Goal: Information Seeking & Learning: Learn about a topic

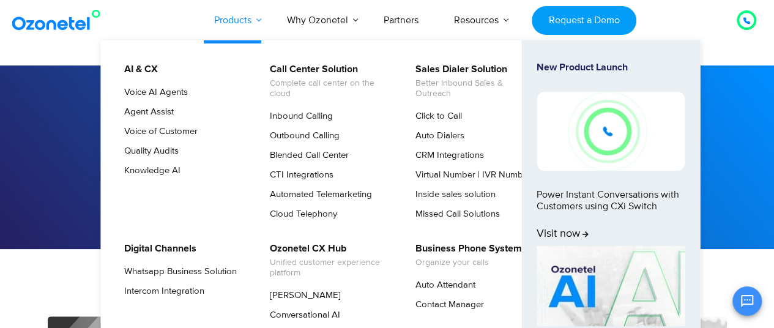
click at [257, 20] on link "Products" at bounding box center [232, 20] width 73 height 40
click at [258, 20] on link "Products" at bounding box center [232, 20] width 73 height 40
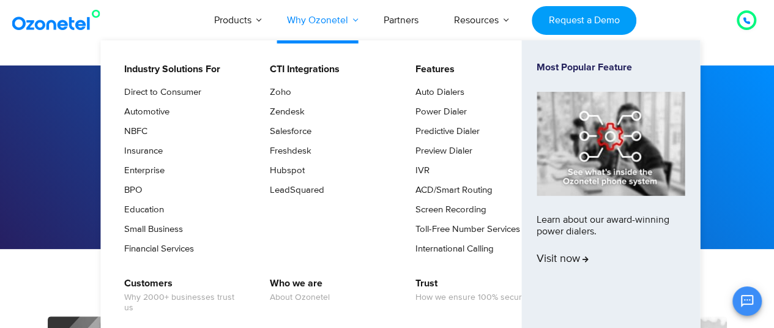
click at [355, 13] on link "Why Ozonetel" at bounding box center [317, 20] width 97 height 40
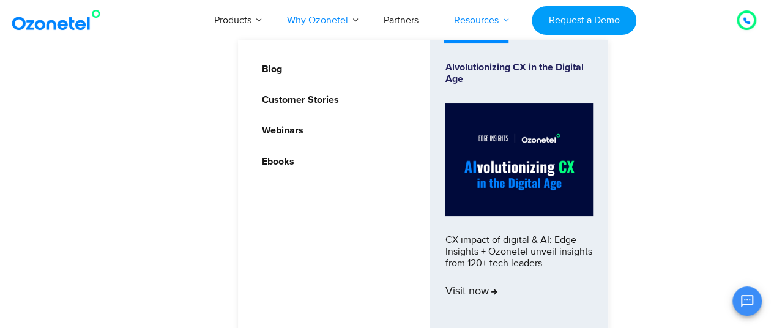
click at [501, 15] on link "Resources" at bounding box center [476, 20] width 80 height 40
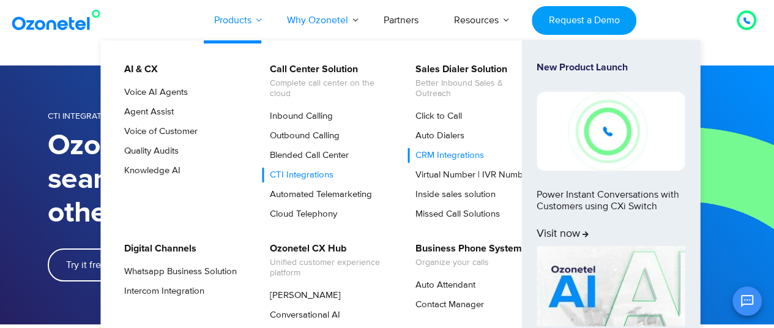
click at [257, 20] on link "Products" at bounding box center [232, 20] width 73 height 40
click at [245, 17] on link "Products" at bounding box center [232, 20] width 73 height 40
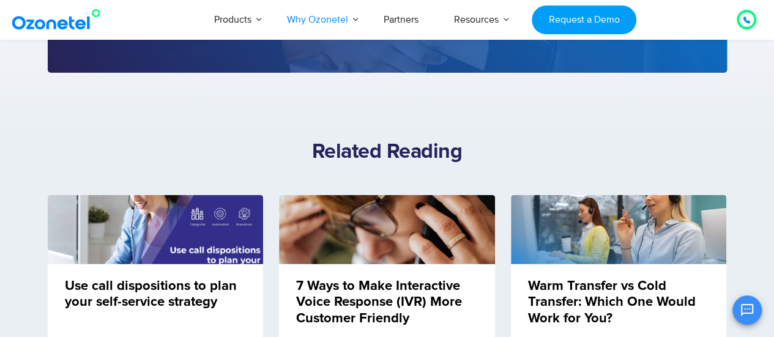
scroll to position [1403, 0]
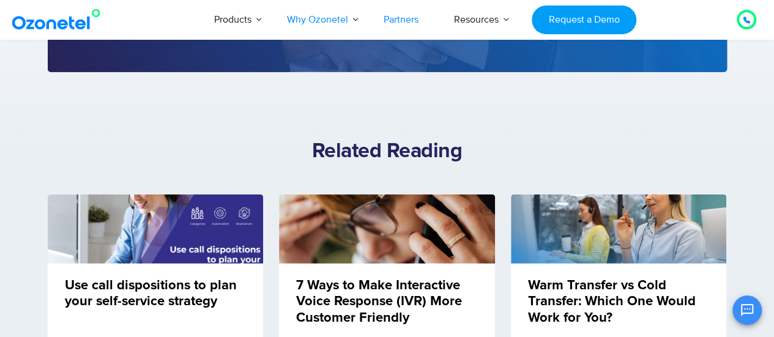
click at [401, 17] on link "Partners" at bounding box center [401, 19] width 70 height 40
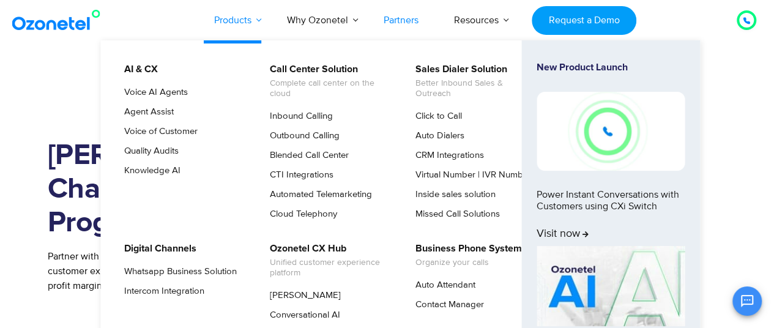
click at [239, 25] on link "Products" at bounding box center [232, 20] width 73 height 40
click at [258, 20] on link "Products" at bounding box center [232, 20] width 73 height 40
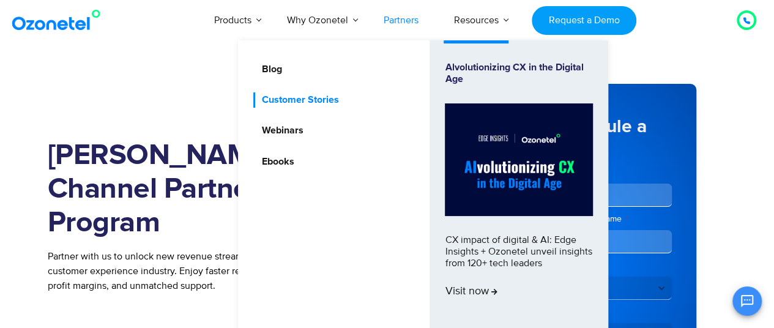
click at [326, 99] on link "Customer Stories" at bounding box center [296, 99] width 87 height 15
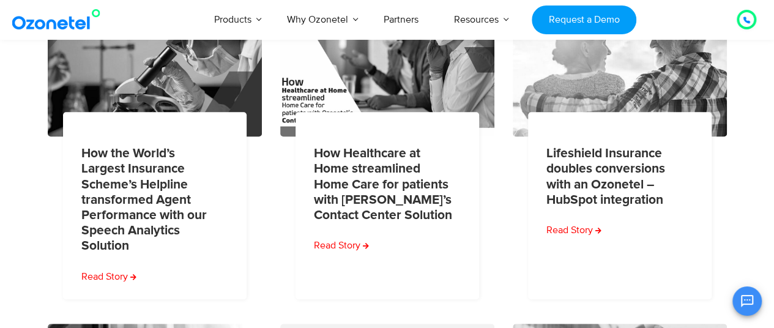
scroll to position [322, 0]
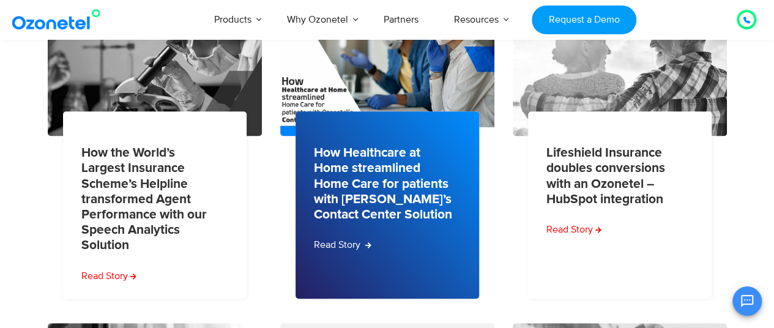
click at [363, 243] on link "Read Story" at bounding box center [343, 244] width 58 height 15
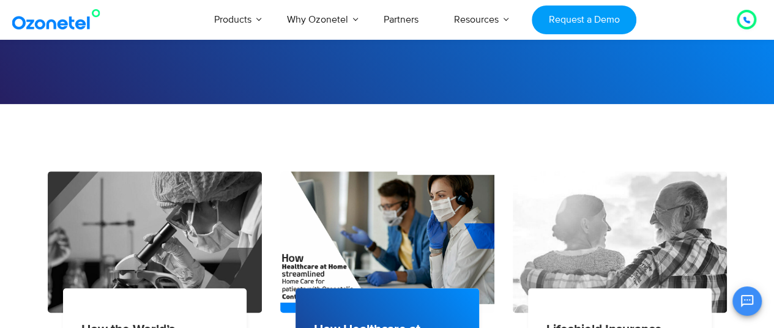
scroll to position [0, 0]
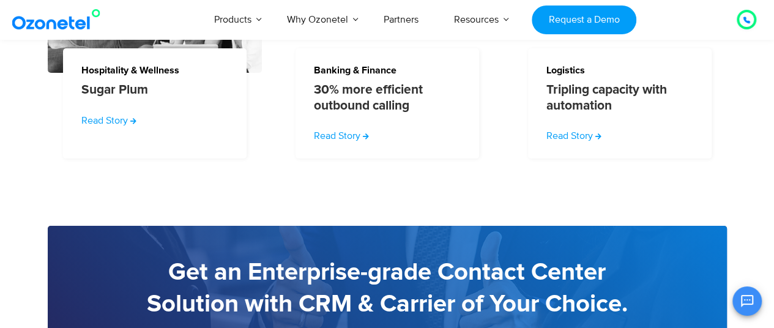
scroll to position [2424, 0]
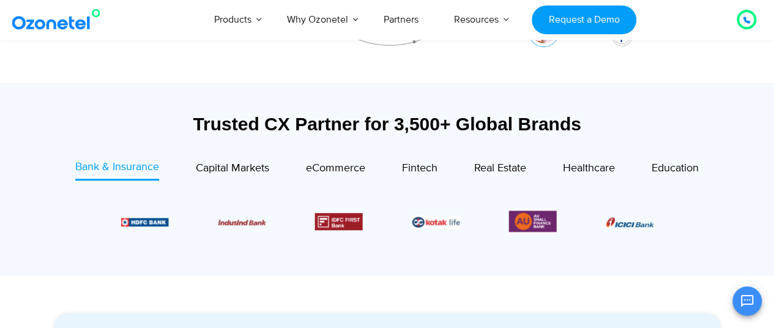
scroll to position [400, 0]
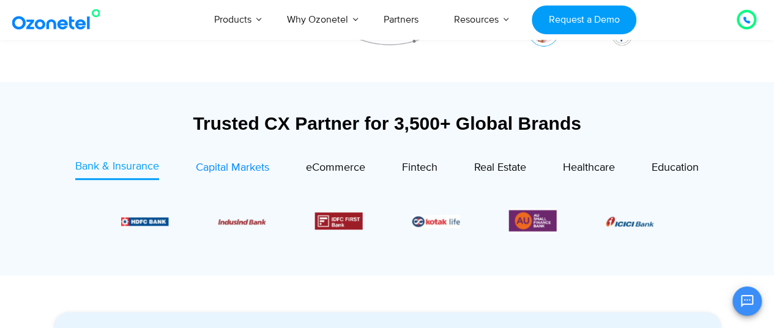
click at [248, 166] on span "Capital Markets" at bounding box center [232, 167] width 73 height 13
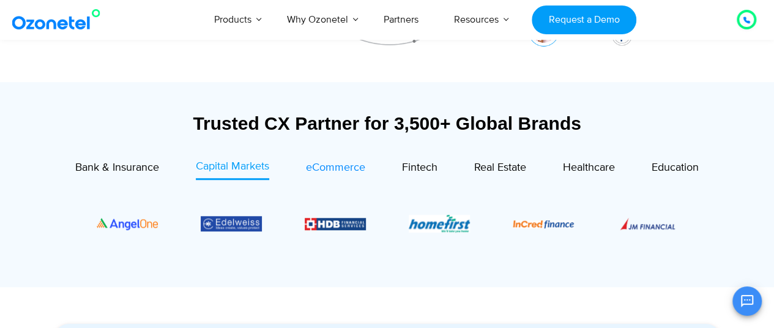
click at [352, 166] on span "eCommerce" at bounding box center [335, 167] width 59 height 13
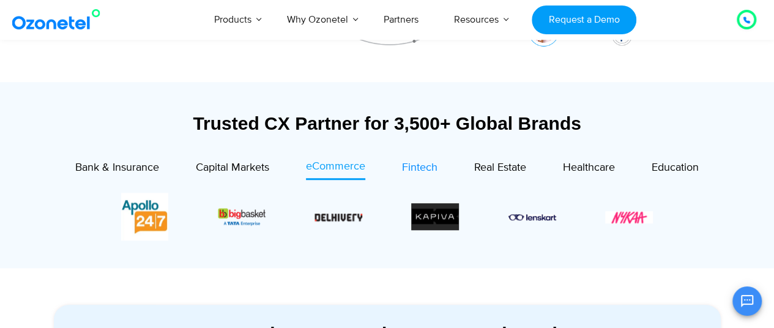
click at [425, 165] on span "Fintech" at bounding box center [419, 167] width 35 height 13
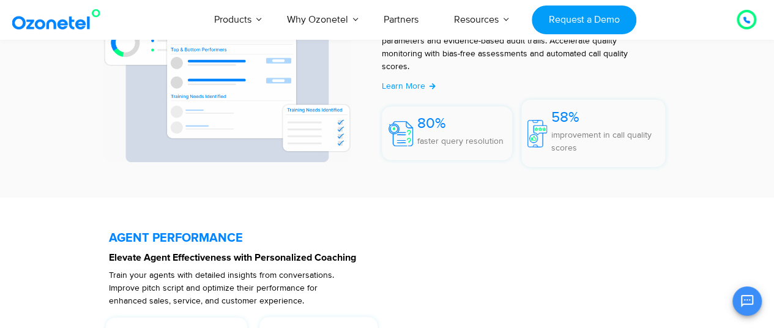
scroll to position [2193, 0]
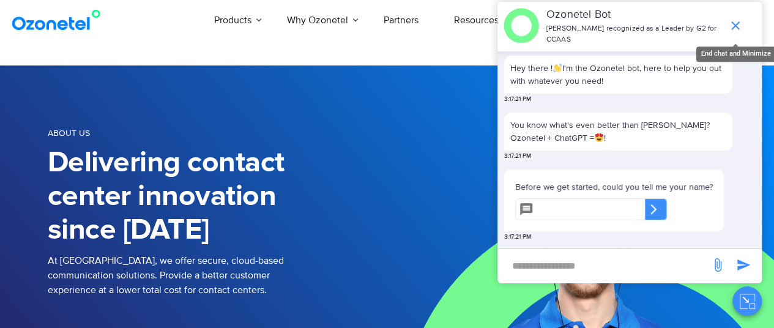
click at [735, 18] on icon "end chat or minimize" at bounding box center [735, 25] width 15 height 15
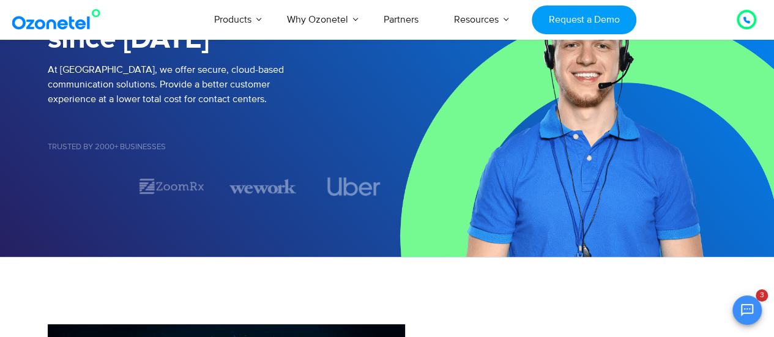
scroll to position [197, 0]
click at [752, 312] on icon "Open chat" at bounding box center [747, 310] width 12 height 12
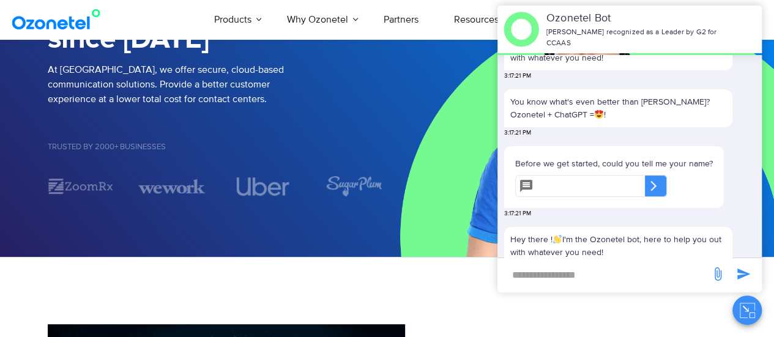
scroll to position [0, 0]
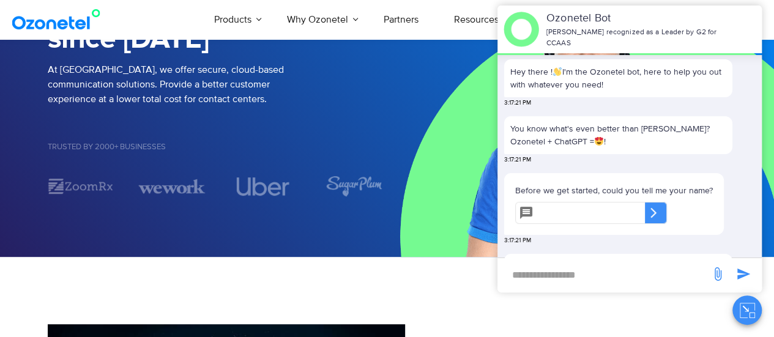
click at [636, 316] on div "OK Ozonetel Bot Ozonetel recognized as a Leader by G2 for CCAAS Hey there ! I'm…" at bounding box center [629, 165] width 264 height 319
click at [609, 300] on div "OK Ozonetel Bot Ozonetel recognized as a Leader by G2 for CCAAS Hey there ! I'm…" at bounding box center [629, 165] width 264 height 319
click at [388, 185] on img at bounding box center [580, 66] width 387 height 382
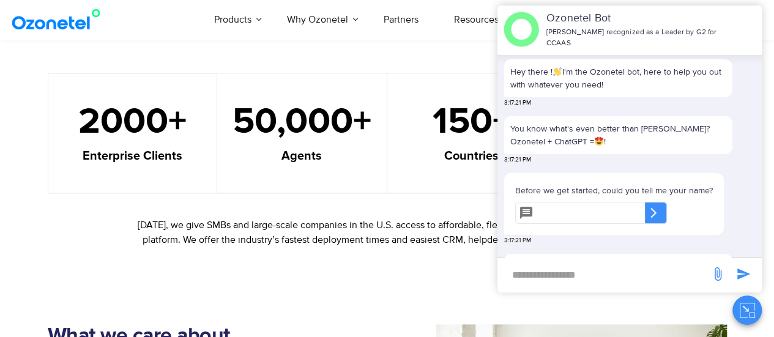
scroll to position [740, 0]
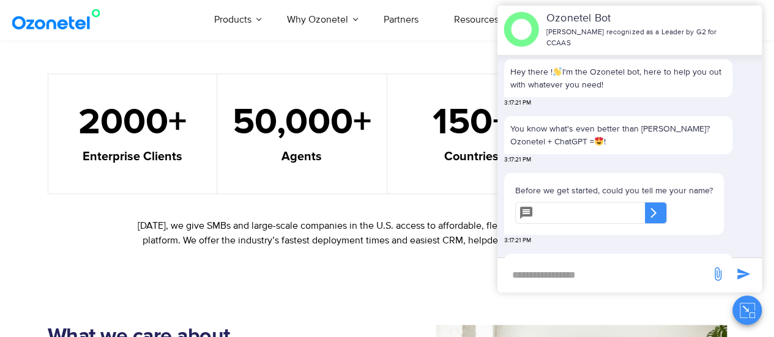
click at [330, 122] on span "50,000" at bounding box center [293, 123] width 121 height 37
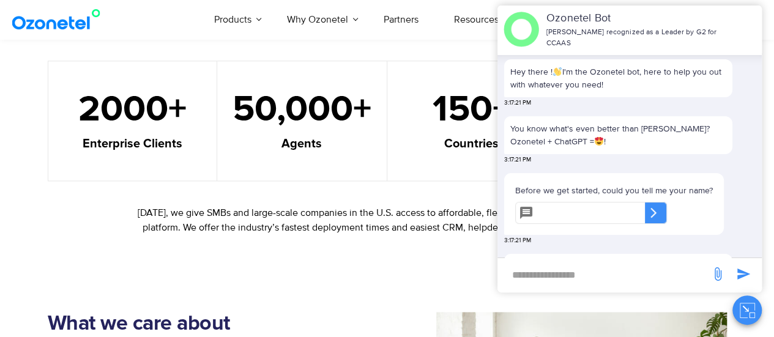
scroll to position [754, 0]
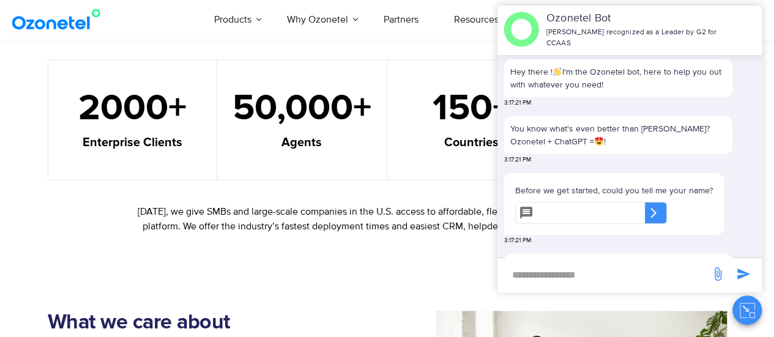
click at [464, 106] on span "150" at bounding box center [463, 109] width 60 height 37
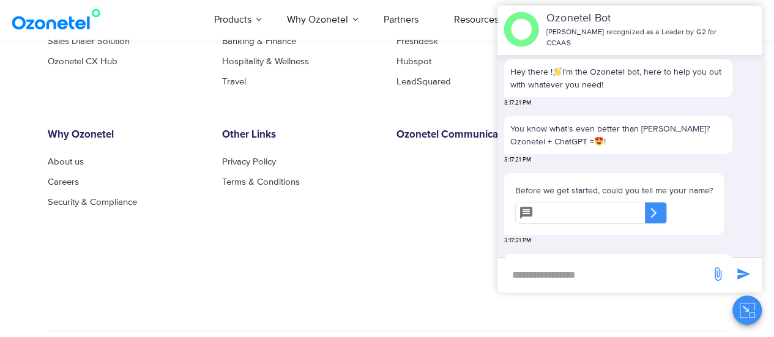
scroll to position [1409, 0]
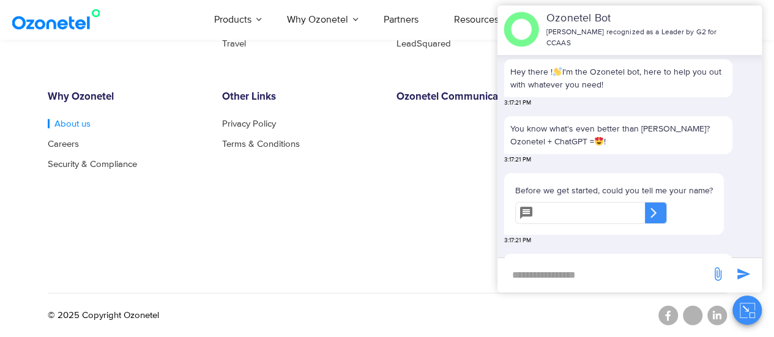
click at [61, 119] on link "About us" at bounding box center [69, 123] width 43 height 9
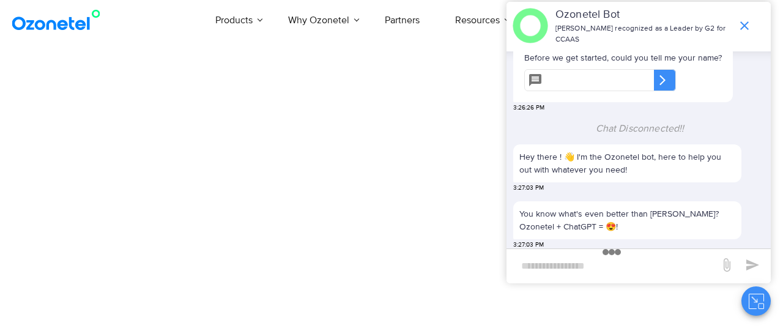
scroll to position [227, 0]
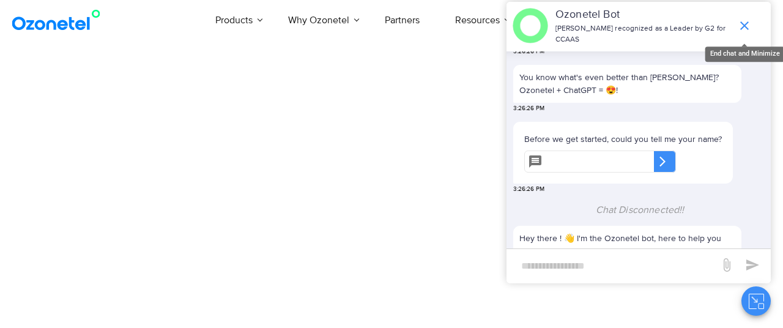
click at [743, 20] on icon "end chat or minimize" at bounding box center [744, 25] width 15 height 15
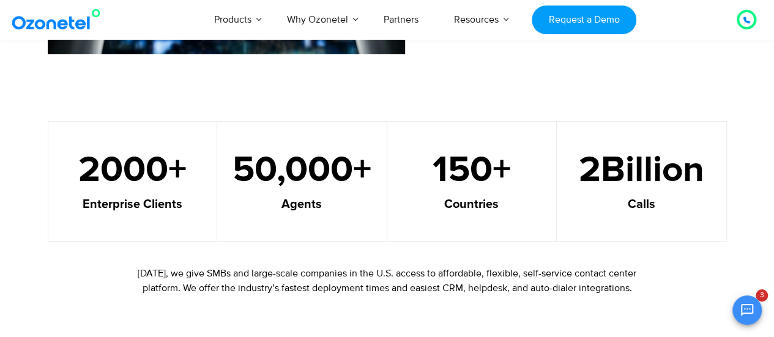
scroll to position [693, 0]
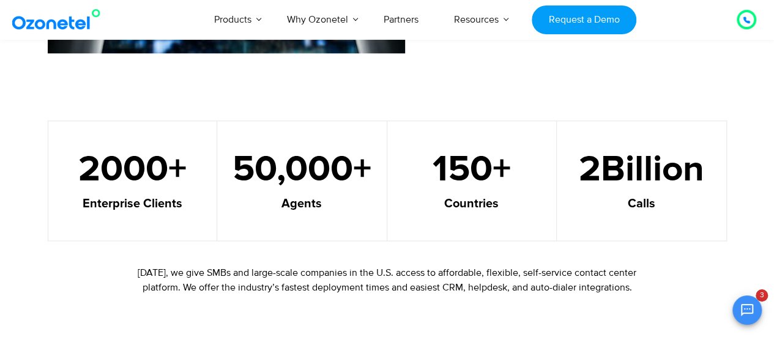
click at [158, 166] on span "2000" at bounding box center [123, 170] width 90 height 37
click at [318, 178] on span "50,000" at bounding box center [293, 170] width 121 height 37
click at [198, 171] on span "+" at bounding box center [184, 170] width 33 height 37
click at [170, 174] on span "+" at bounding box center [184, 170] width 33 height 37
click at [155, 173] on span "2000" at bounding box center [123, 170] width 90 height 37
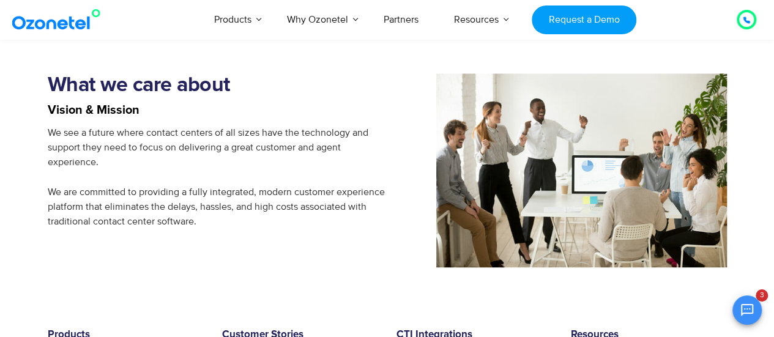
scroll to position [992, 0]
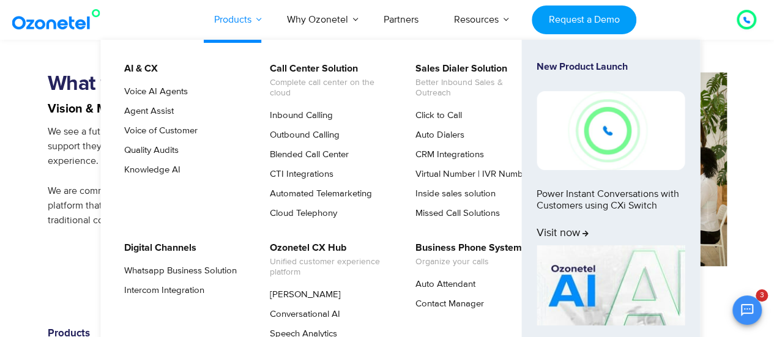
click at [256, 21] on link "Products" at bounding box center [232, 19] width 73 height 40
